Goal: Entertainment & Leisure: Consume media (video, audio)

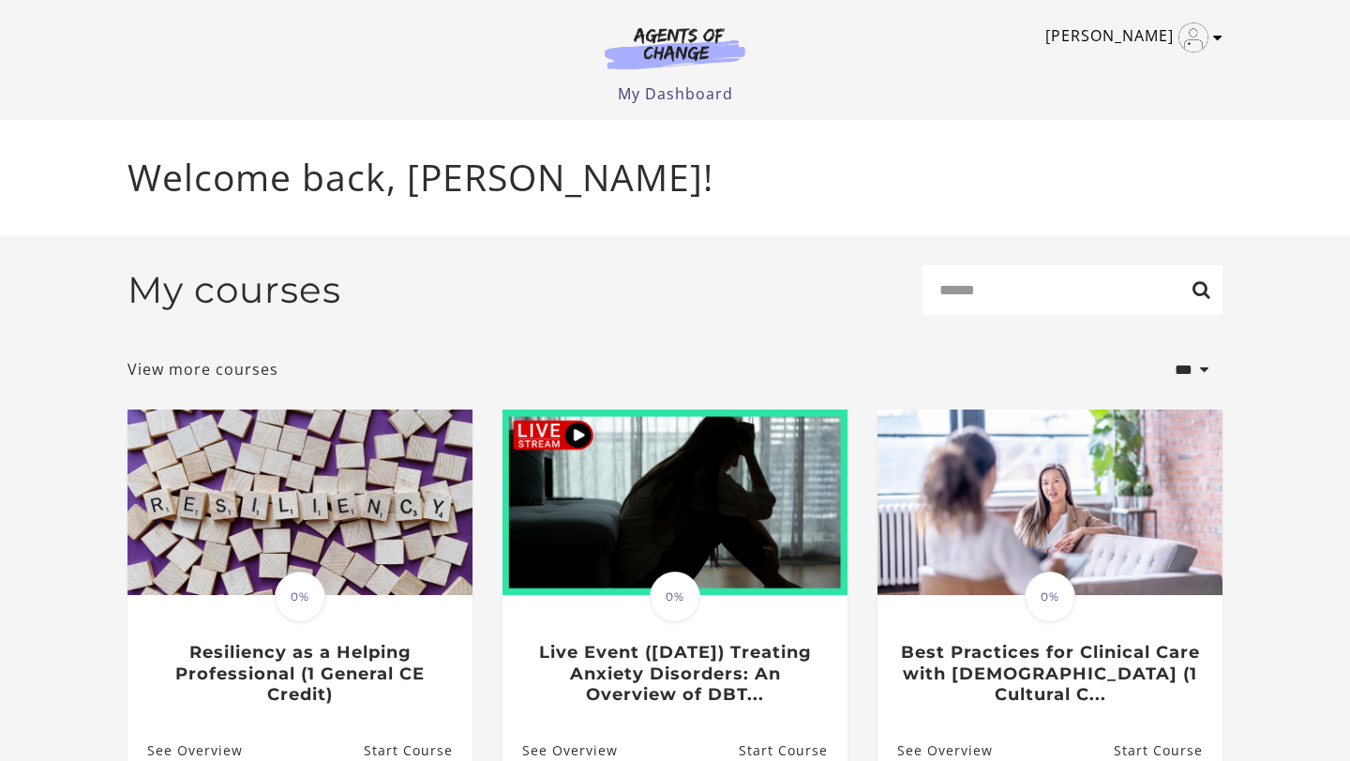
click at [1211, 38] on link "[PERSON_NAME]" at bounding box center [1129, 38] width 168 height 30
click at [1119, 79] on link "My Account" at bounding box center [1144, 69] width 165 height 32
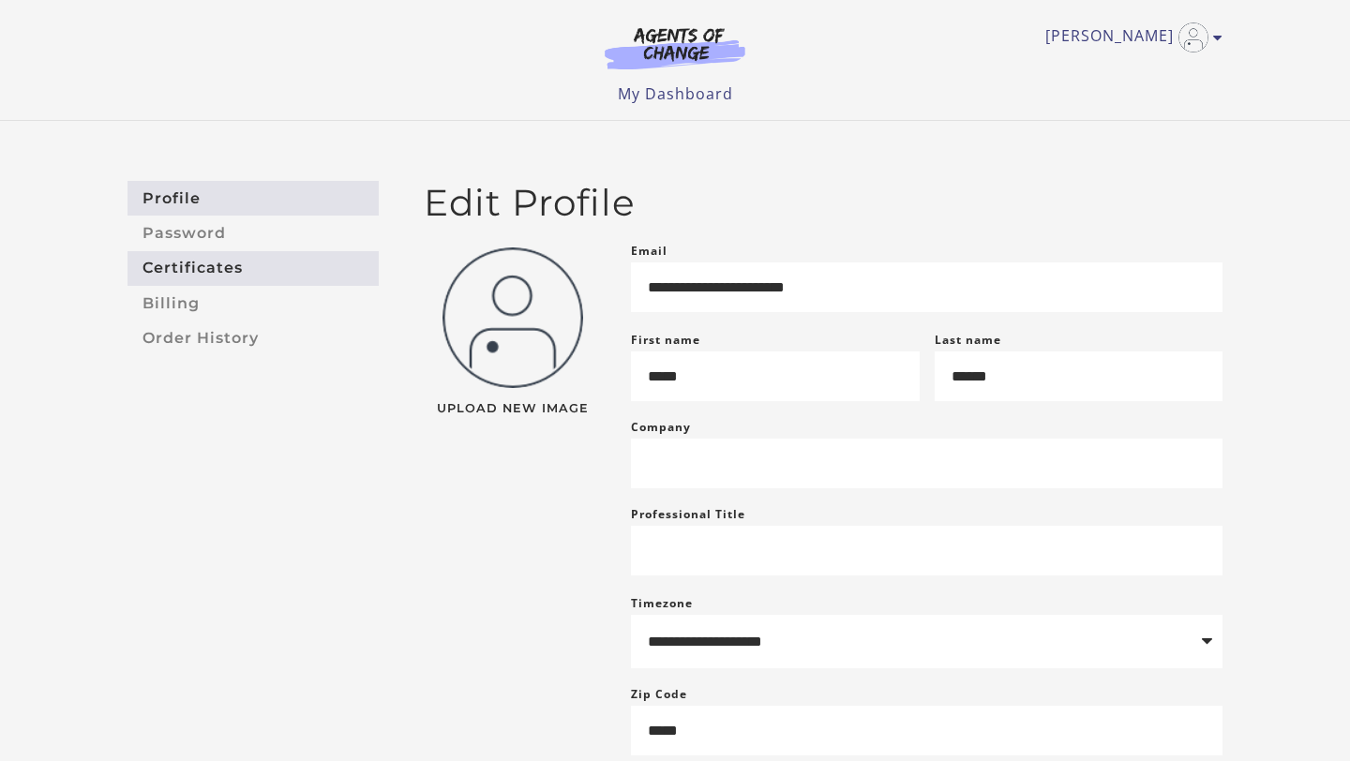
click at [196, 275] on link "Certificates" at bounding box center [253, 268] width 251 height 35
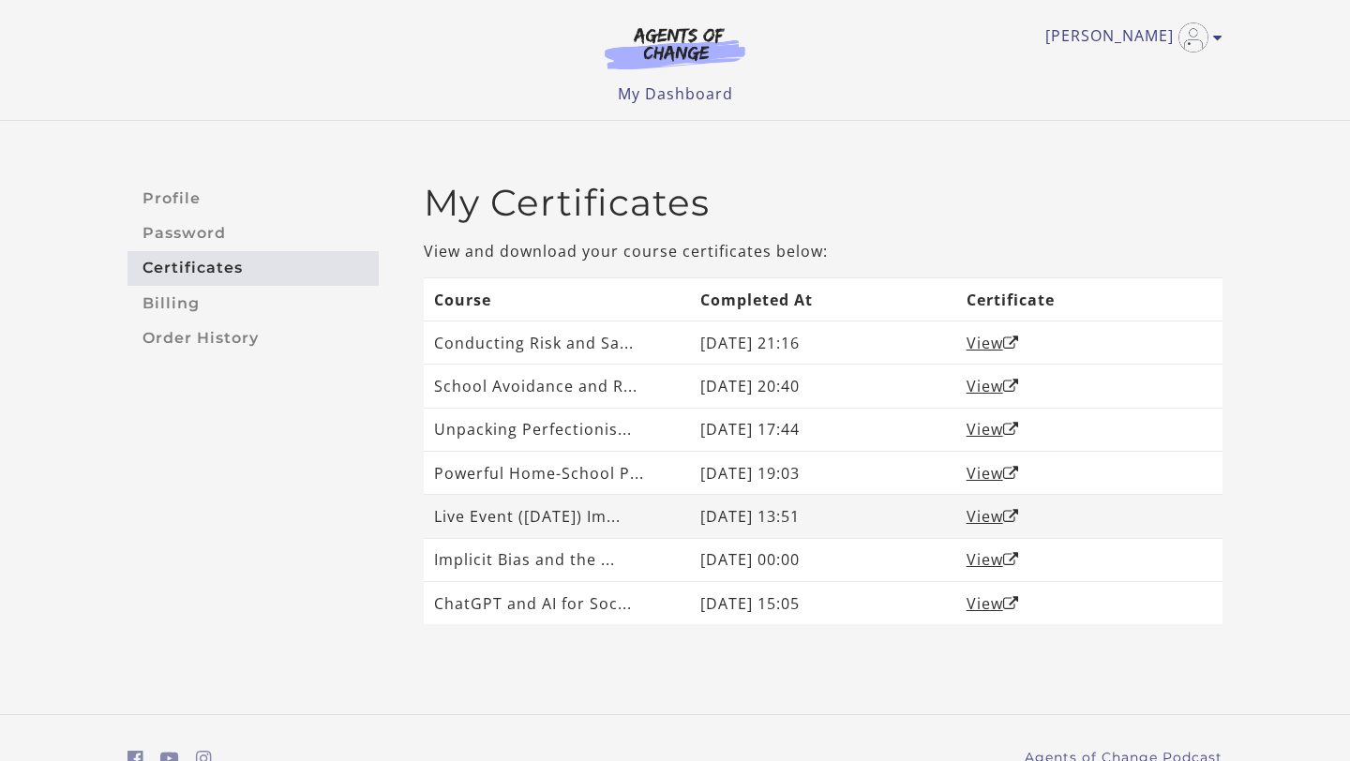
click at [498, 522] on td "Live Event (8/1/25) Im..." at bounding box center [557, 516] width 266 height 43
click at [982, 508] on link "View" at bounding box center [993, 516] width 53 height 21
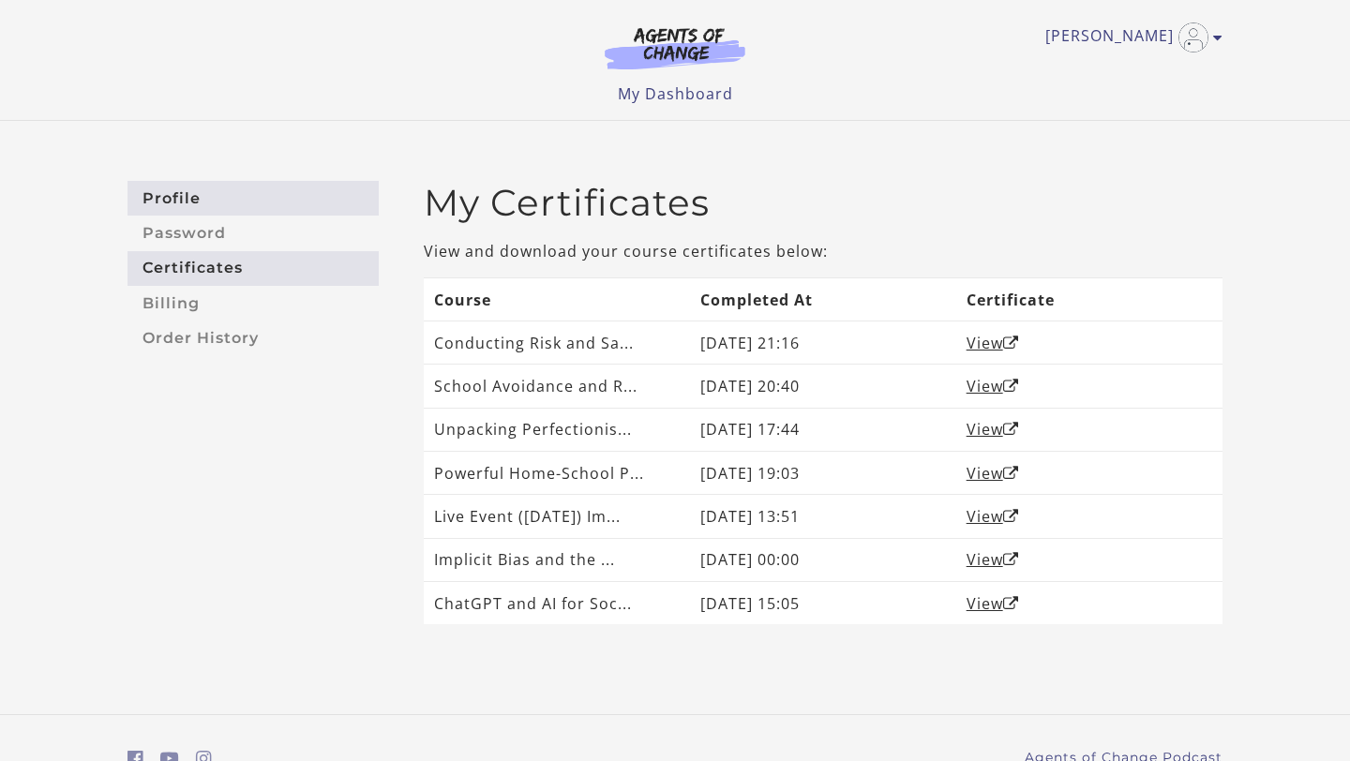
click at [173, 186] on link "Profile" at bounding box center [253, 198] width 251 height 35
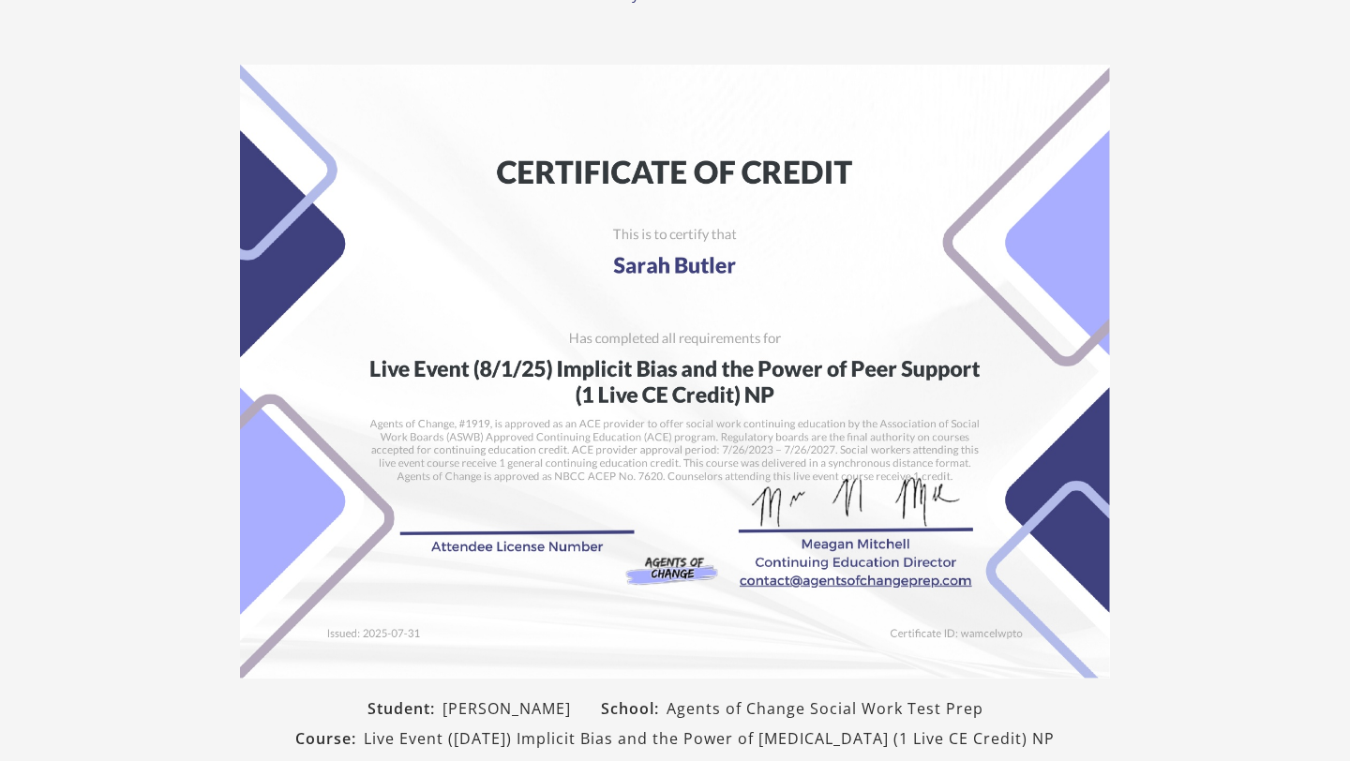
scroll to position [289, 0]
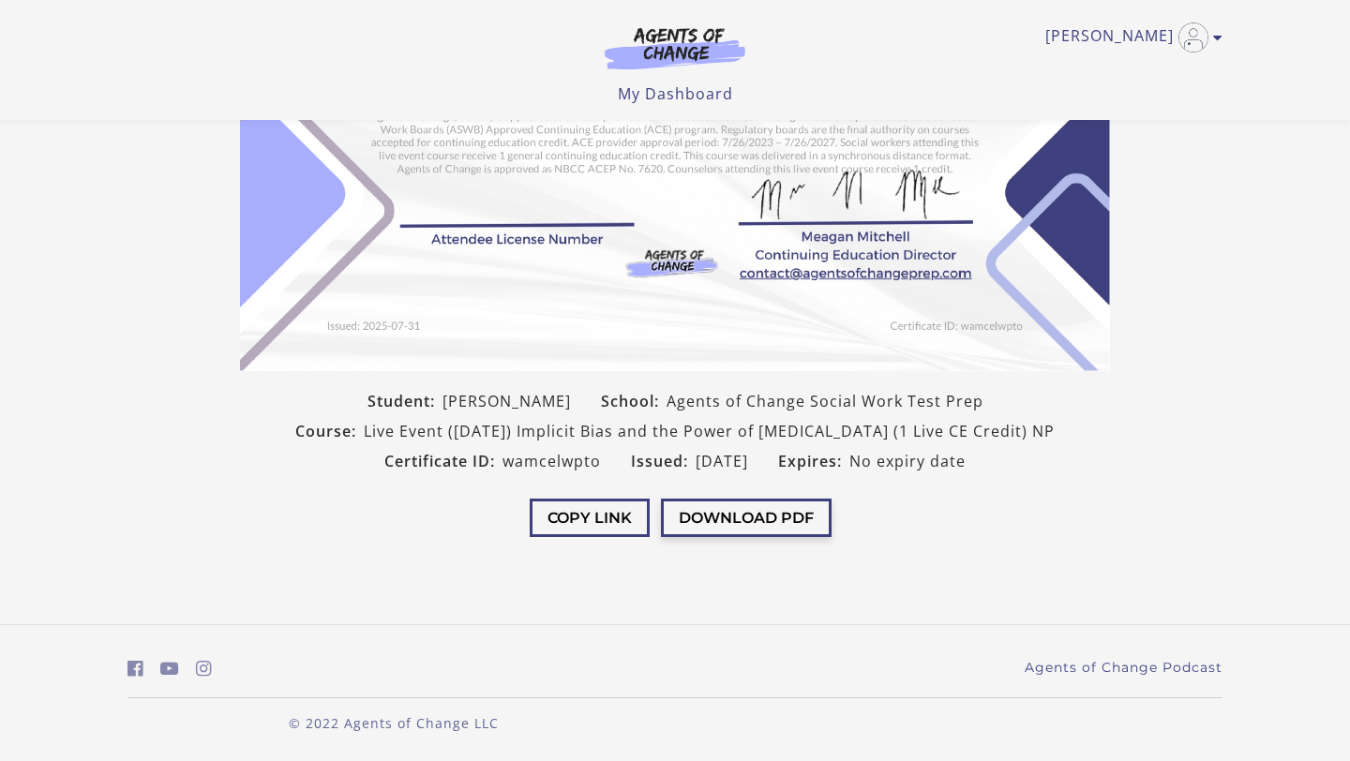
click at [729, 511] on button "Download PDF" at bounding box center [746, 518] width 171 height 38
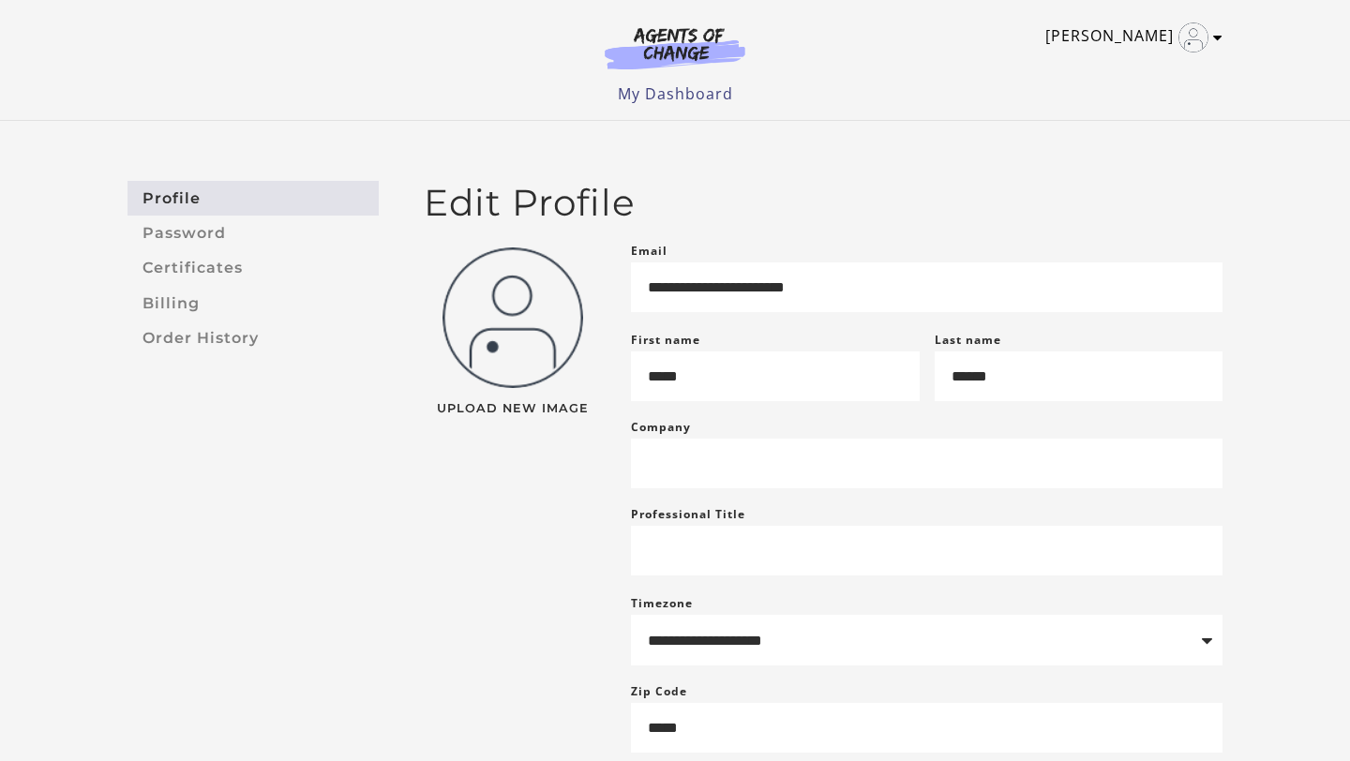
click at [1123, 32] on link "Sarah B" at bounding box center [1129, 38] width 168 height 30
click at [1100, 100] on link "Support" at bounding box center [1144, 100] width 165 height 32
click at [1217, 31] on icon "Toggle menu" at bounding box center [1217, 37] width 9 height 15
click at [1109, 128] on link "Sign Out" at bounding box center [1144, 132] width 165 height 32
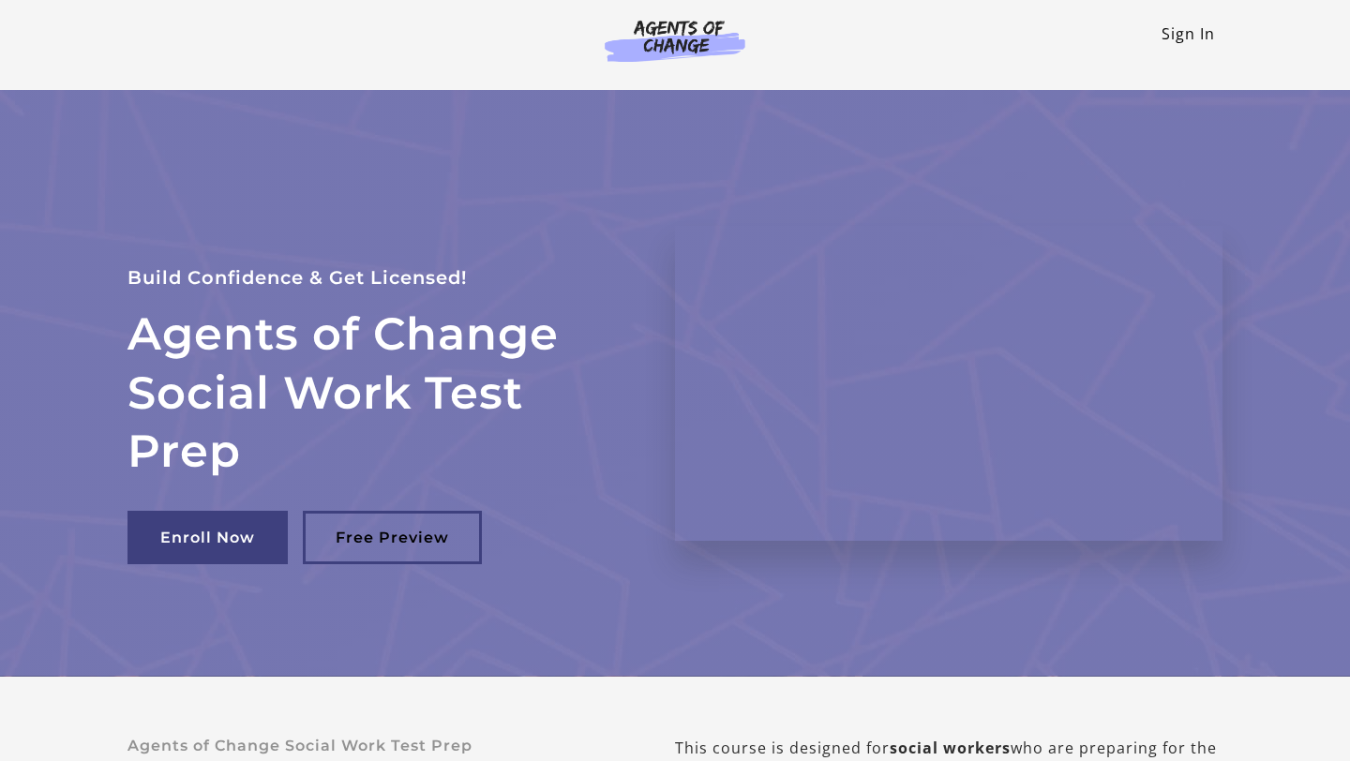
click at [1187, 37] on link "Sign In" at bounding box center [1188, 33] width 53 height 21
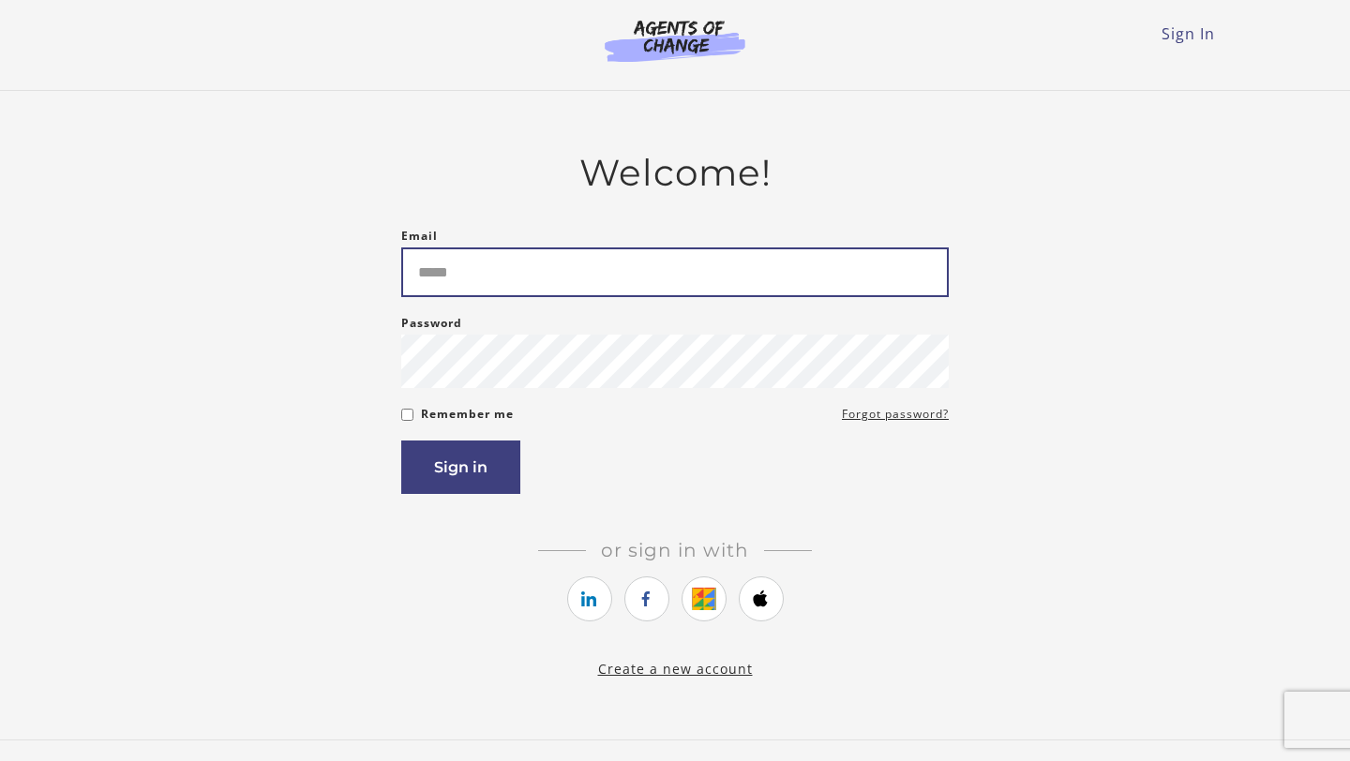
click at [468, 288] on input "Email" at bounding box center [675, 273] width 548 height 50
type input "**********"
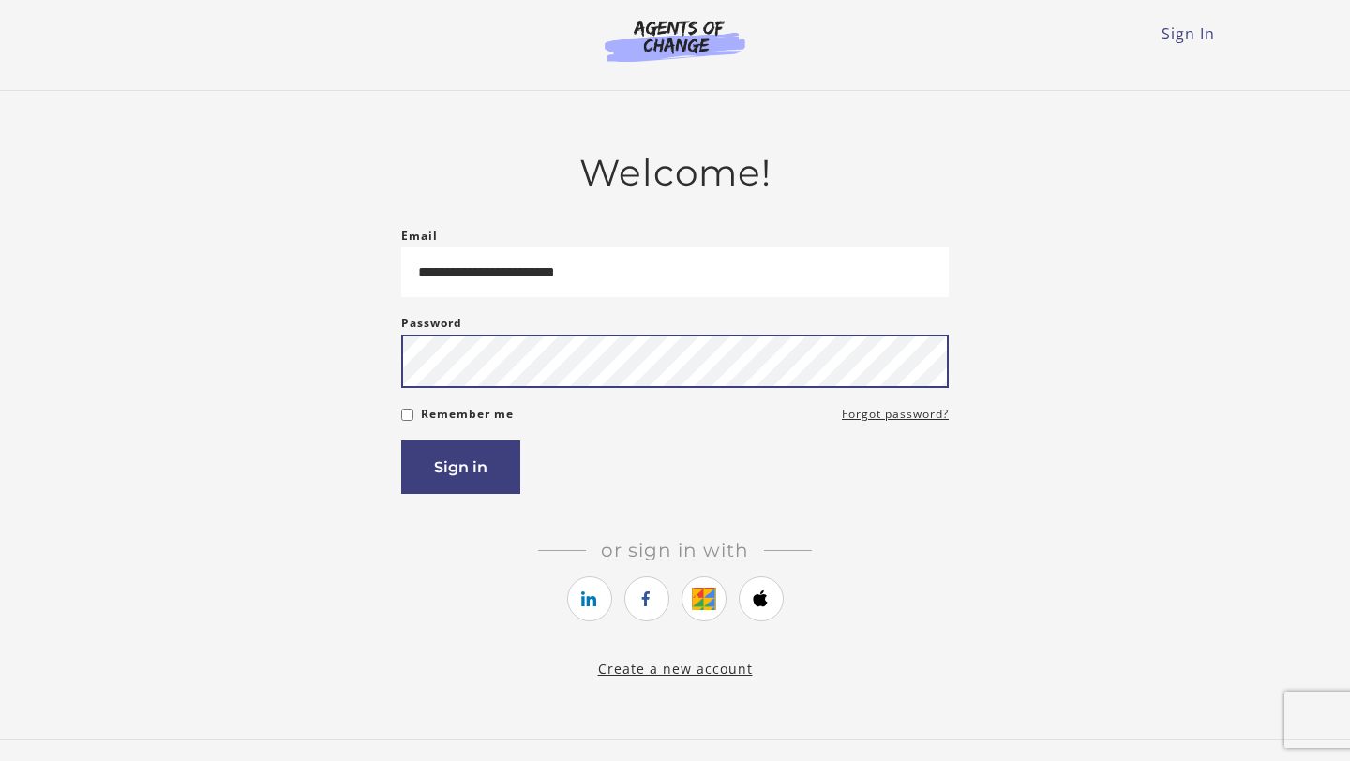
click at [401, 441] on button "Sign in" at bounding box center [460, 467] width 119 height 53
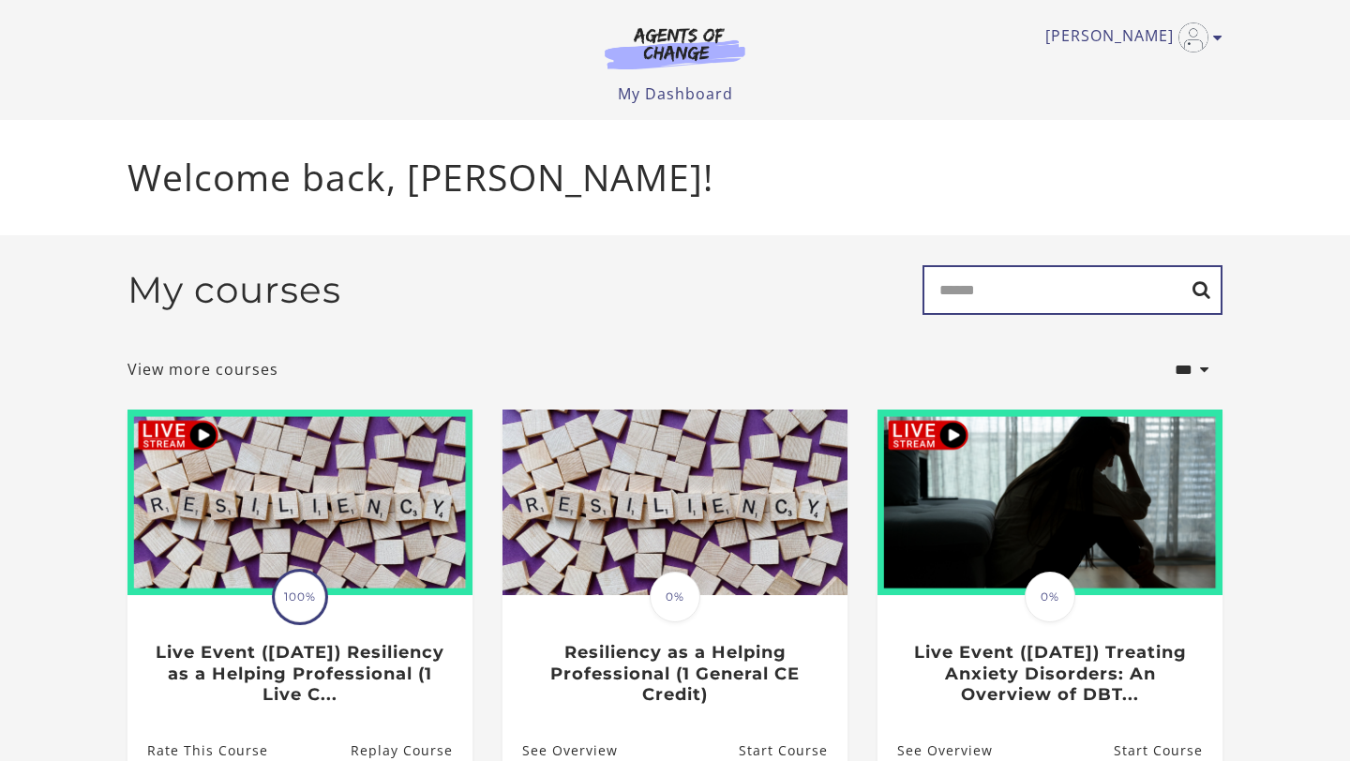
click at [1003, 282] on input "Search" at bounding box center [1073, 290] width 300 height 50
type input "******"
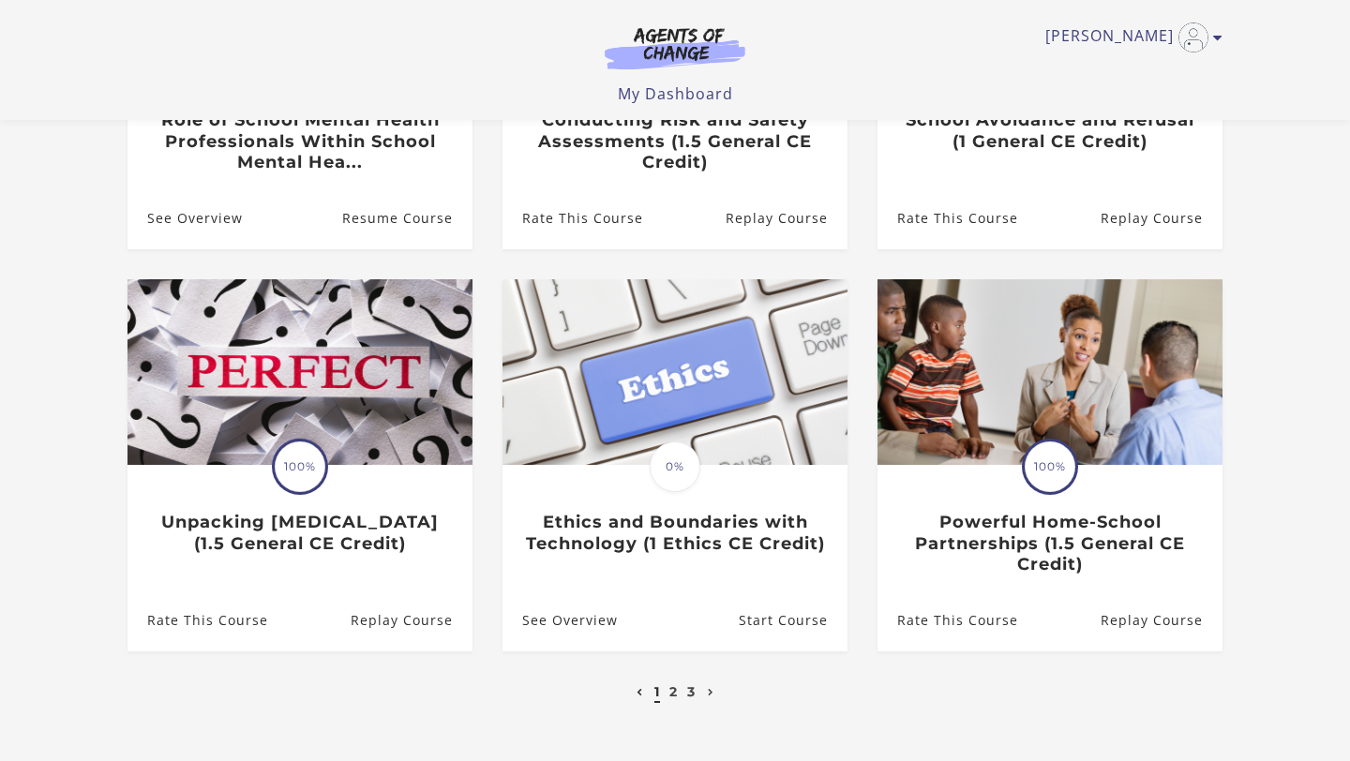
scroll to position [494, 0]
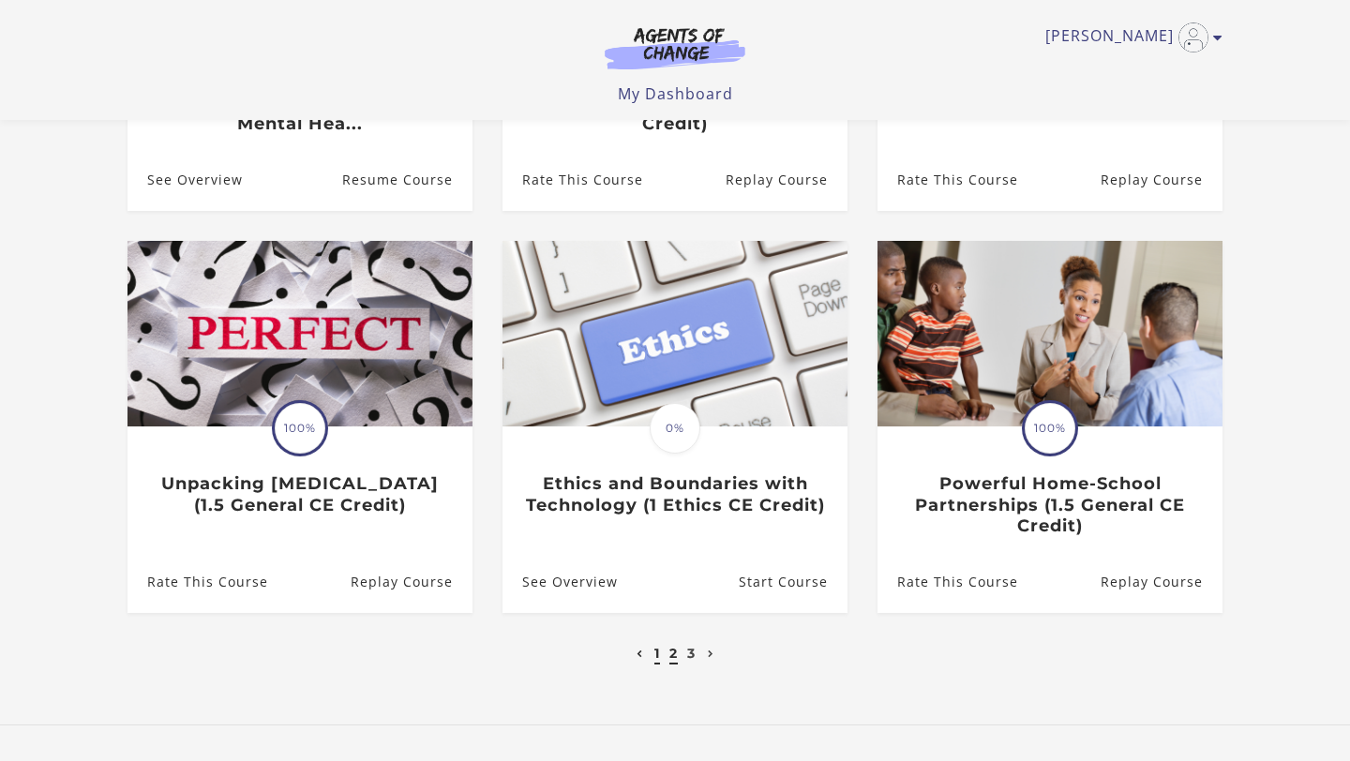
click at [672, 662] on link "2" at bounding box center [673, 653] width 8 height 17
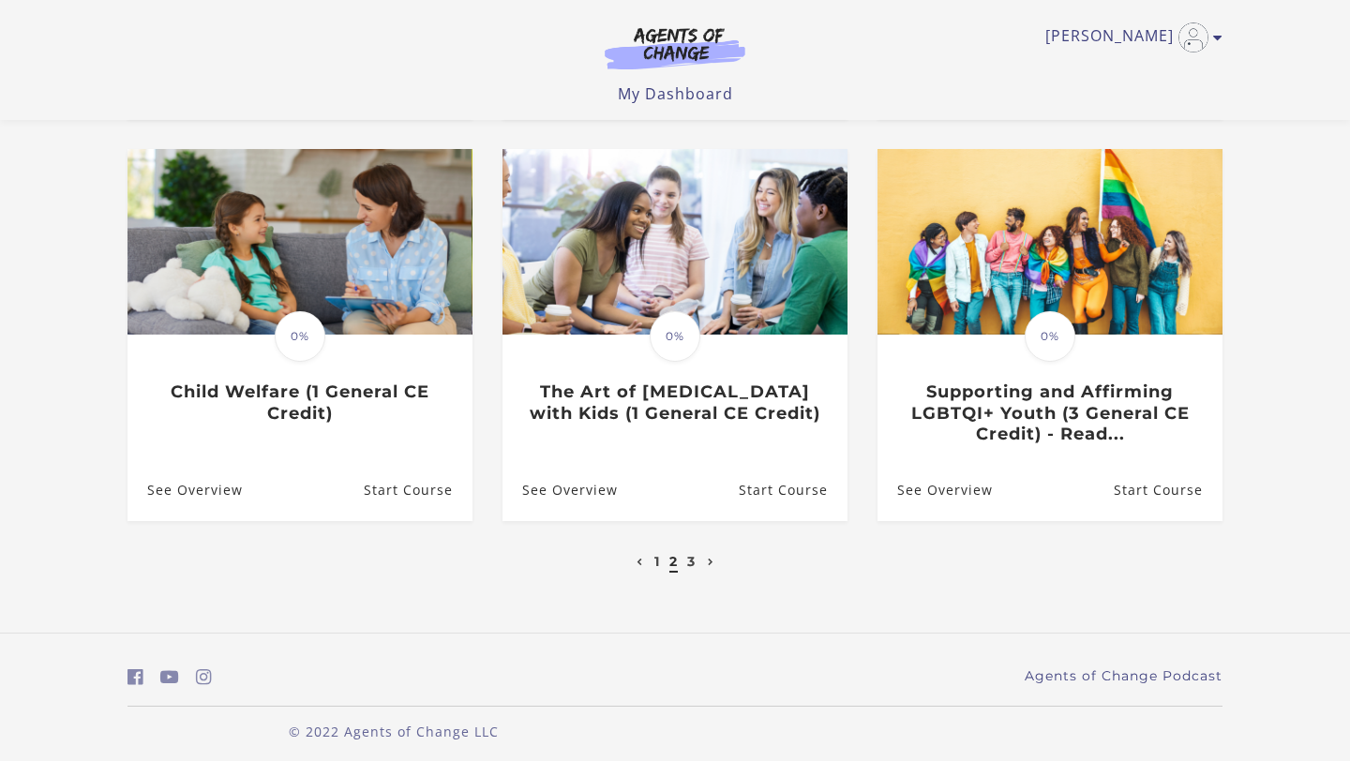
scroll to position [589, 0]
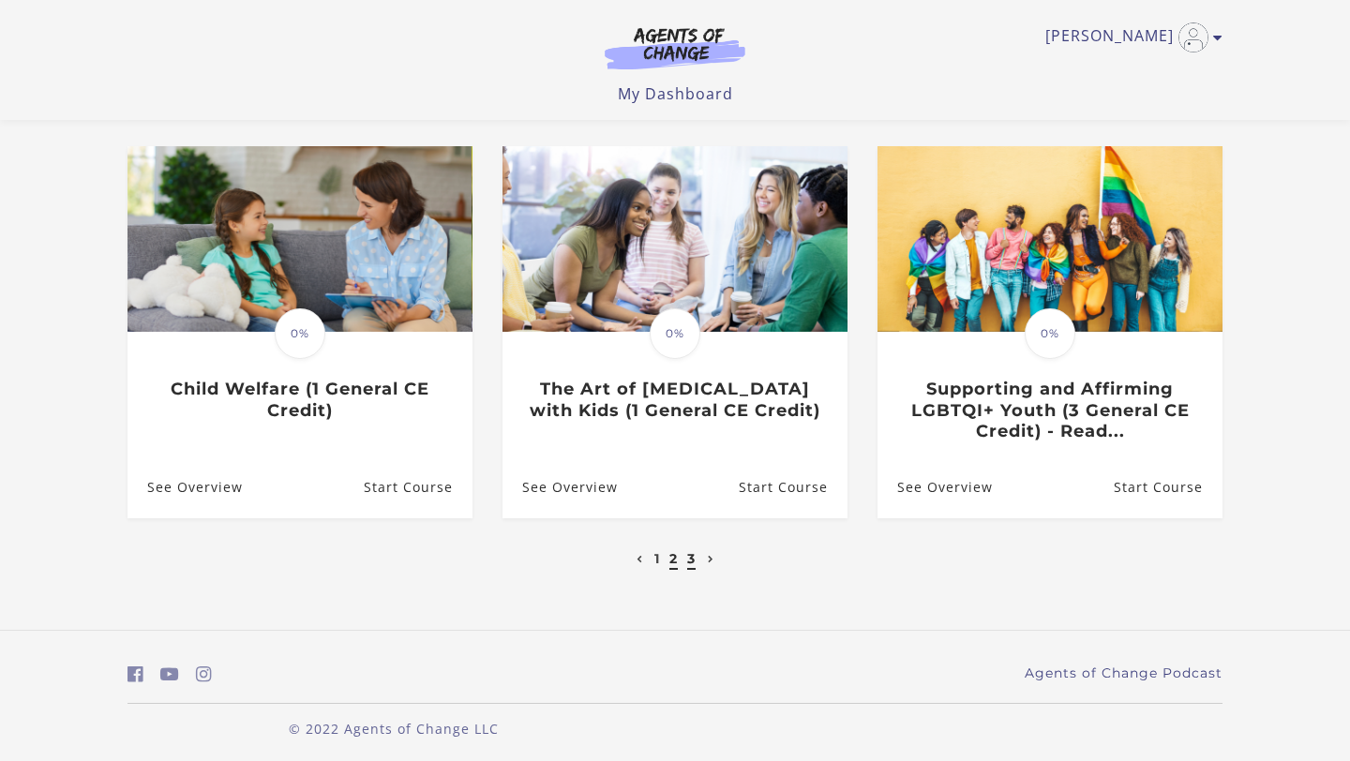
click at [689, 563] on link "3" at bounding box center [691, 558] width 8 height 17
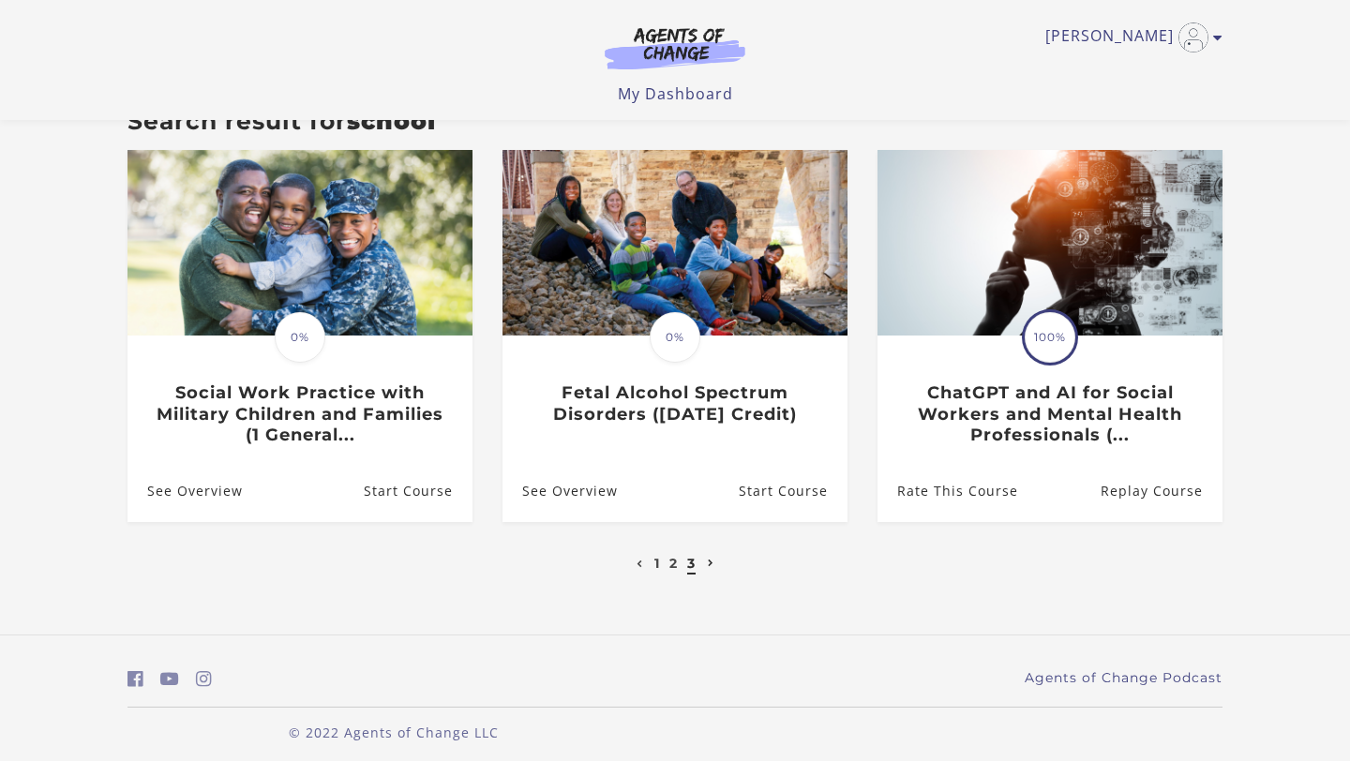
scroll to position [188, 0]
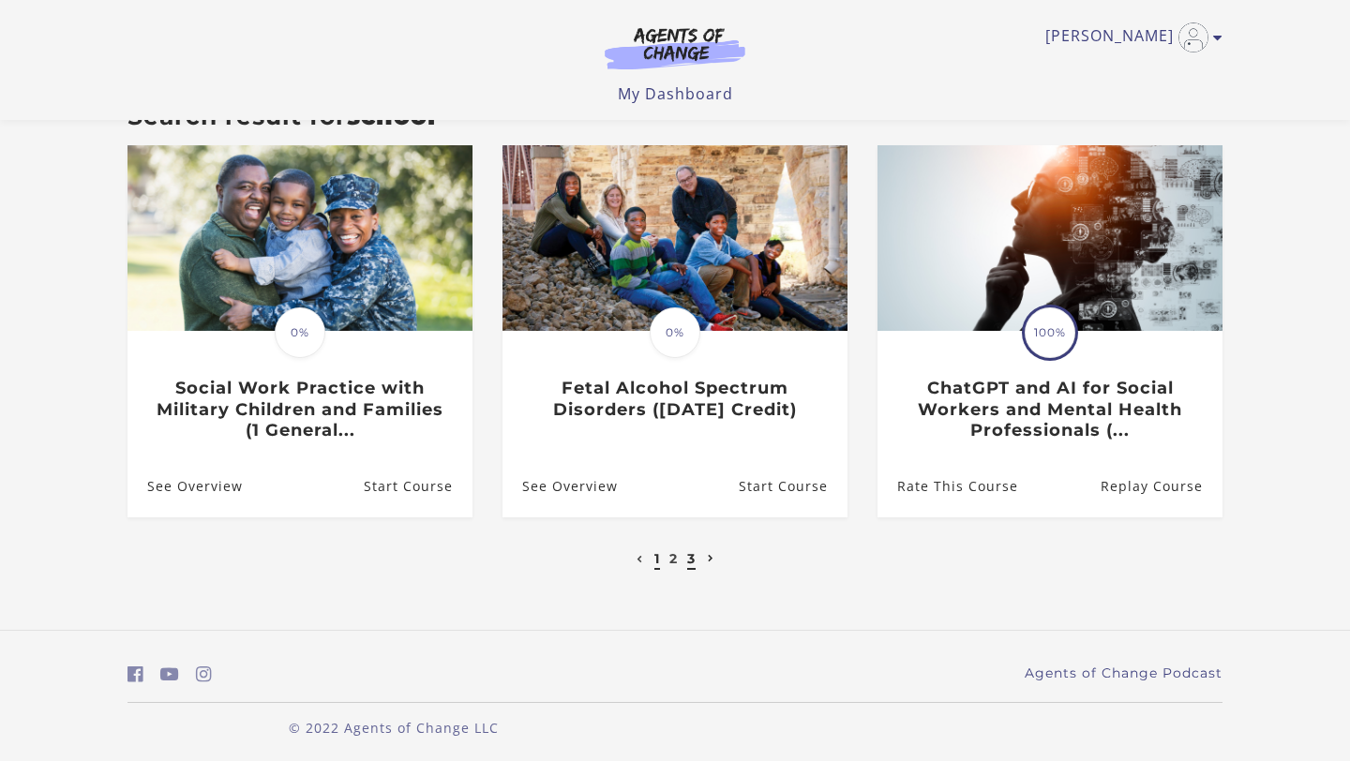
click at [658, 563] on link "1" at bounding box center [657, 558] width 6 height 17
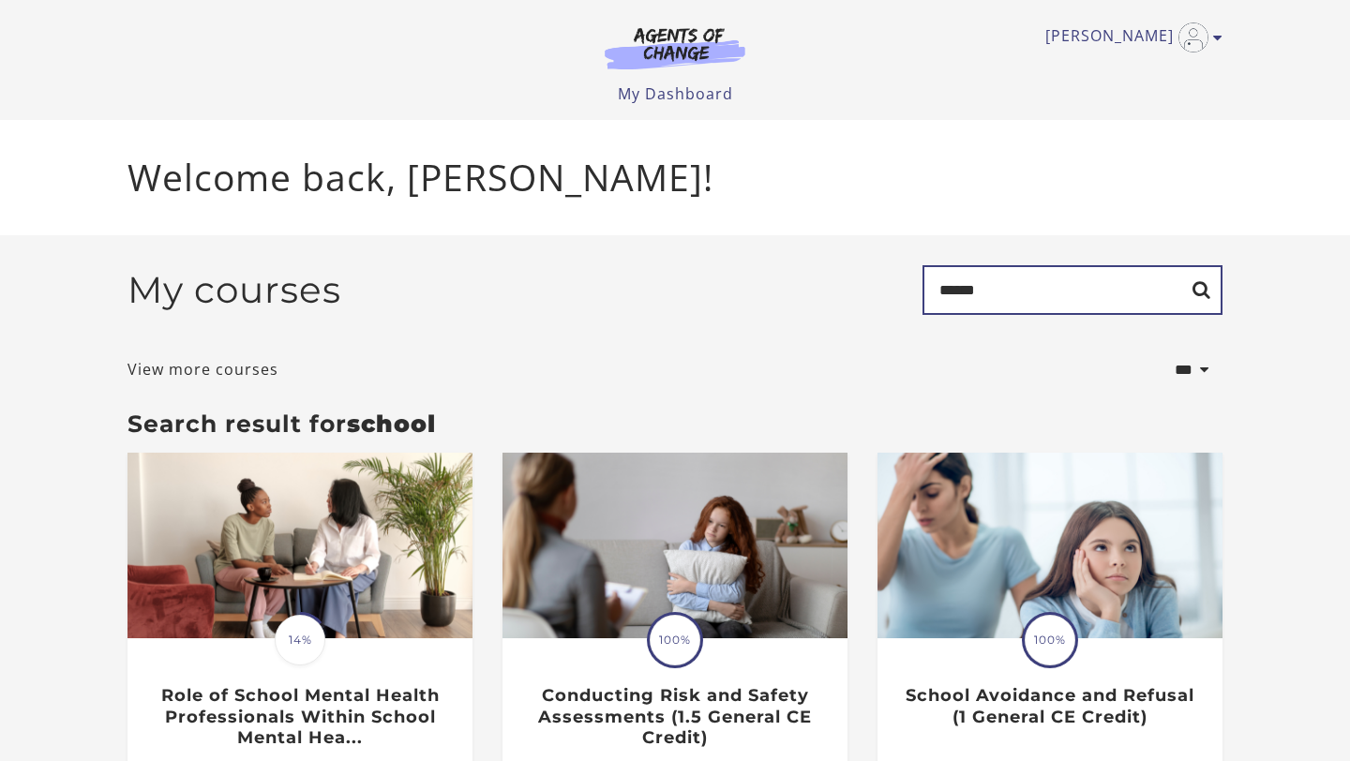
click at [1062, 278] on input "******" at bounding box center [1073, 290] width 300 height 50
drag, startPoint x: 1055, startPoint y: 295, endPoint x: 887, endPoint y: 290, distance: 167.9
click at [891, 293] on div "My courses Search ******" at bounding box center [675, 297] width 1095 height 65
type input "*"
type input "********"
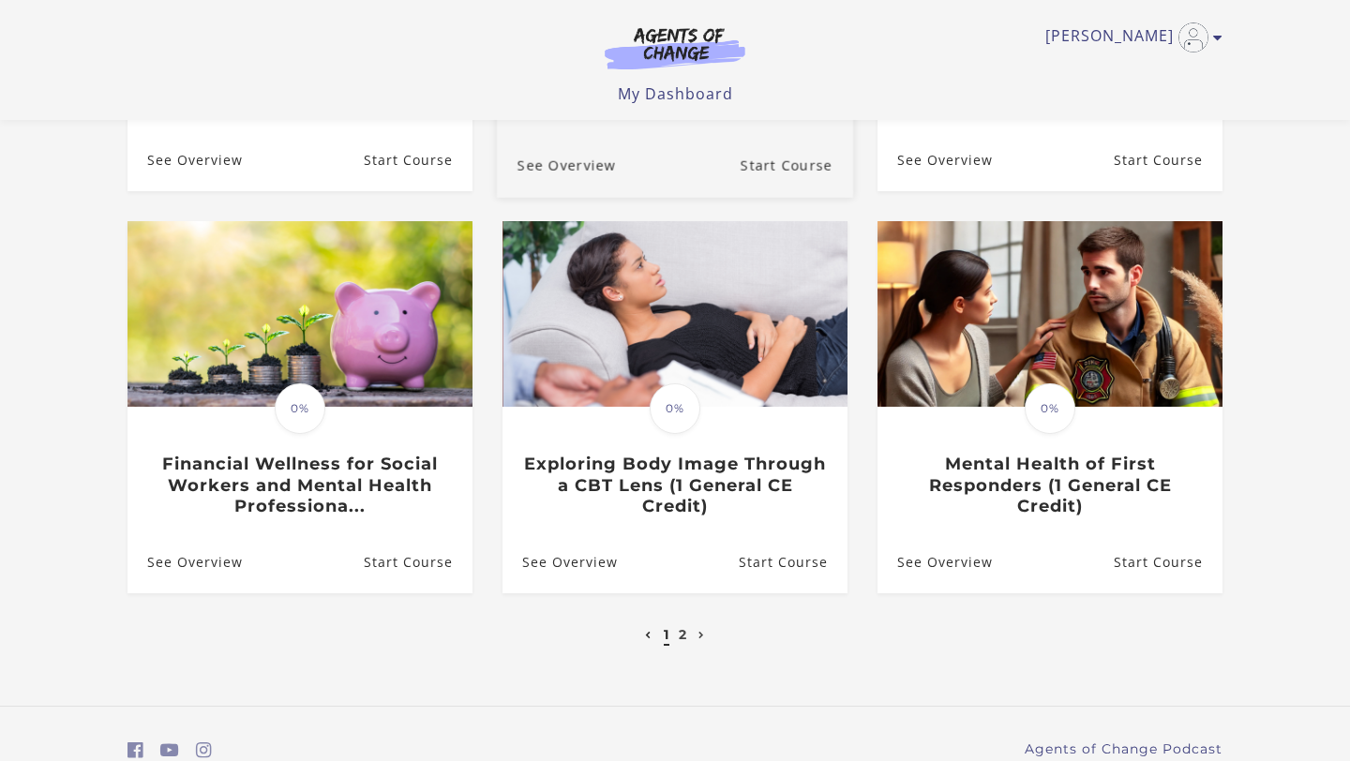
scroll to position [535, 0]
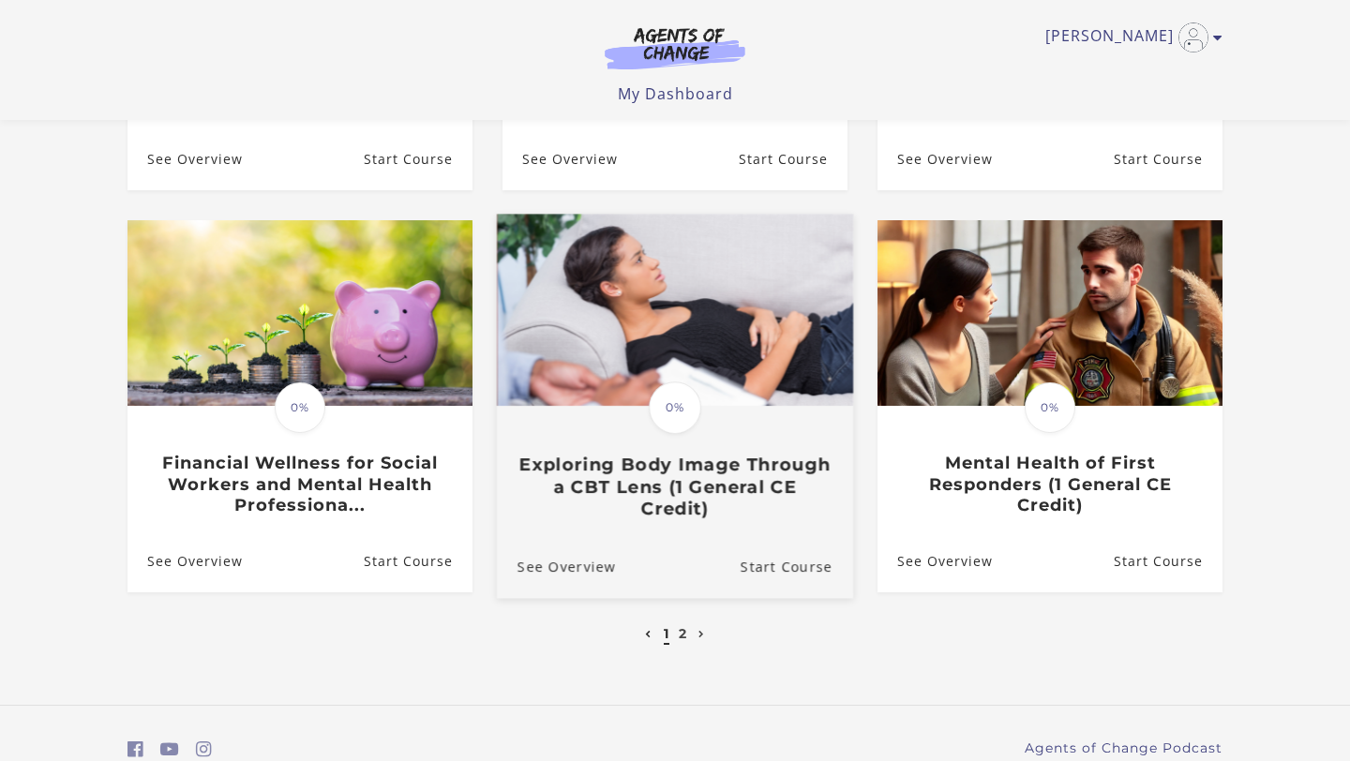
click at [668, 455] on h3 "Exploring Body Image Through a CBT Lens (1 General CE Credit)" at bounding box center [675, 488] width 315 height 66
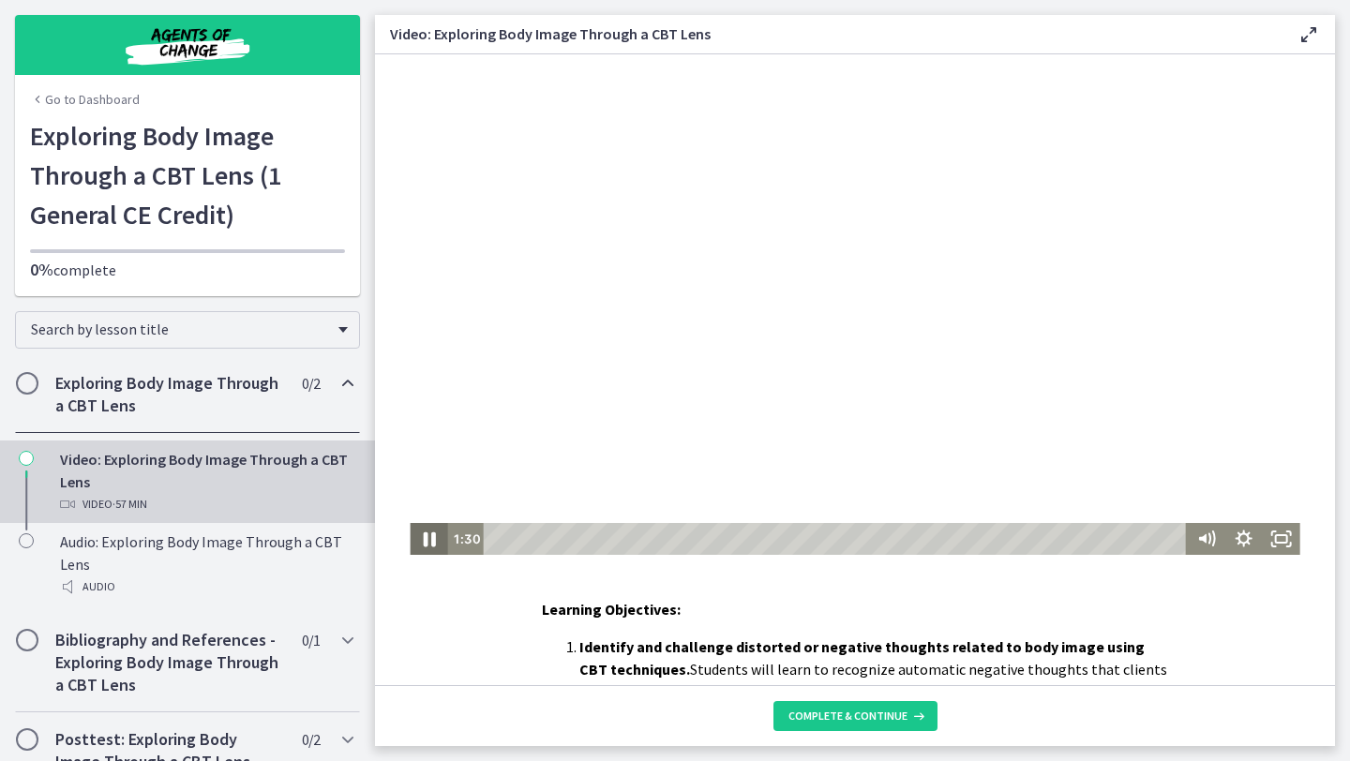
click at [431, 541] on icon "Pause" at bounding box center [429, 540] width 12 height 15
drag, startPoint x: 451, startPoint y: 320, endPoint x: 637, endPoint y: 652, distance: 380.3
click at [637, 555] on html "Click for sound @keyframes VOLUME_SMALL_WAVE_FLASH { 0% { opacity: 0; } 33% { o…" at bounding box center [855, 304] width 960 height 501
click at [430, 534] on icon "Play Video" at bounding box center [430, 539] width 45 height 38
click at [431, 541] on icon "Pause" at bounding box center [429, 539] width 10 height 12
